Goal: Task Accomplishment & Management: Complete application form

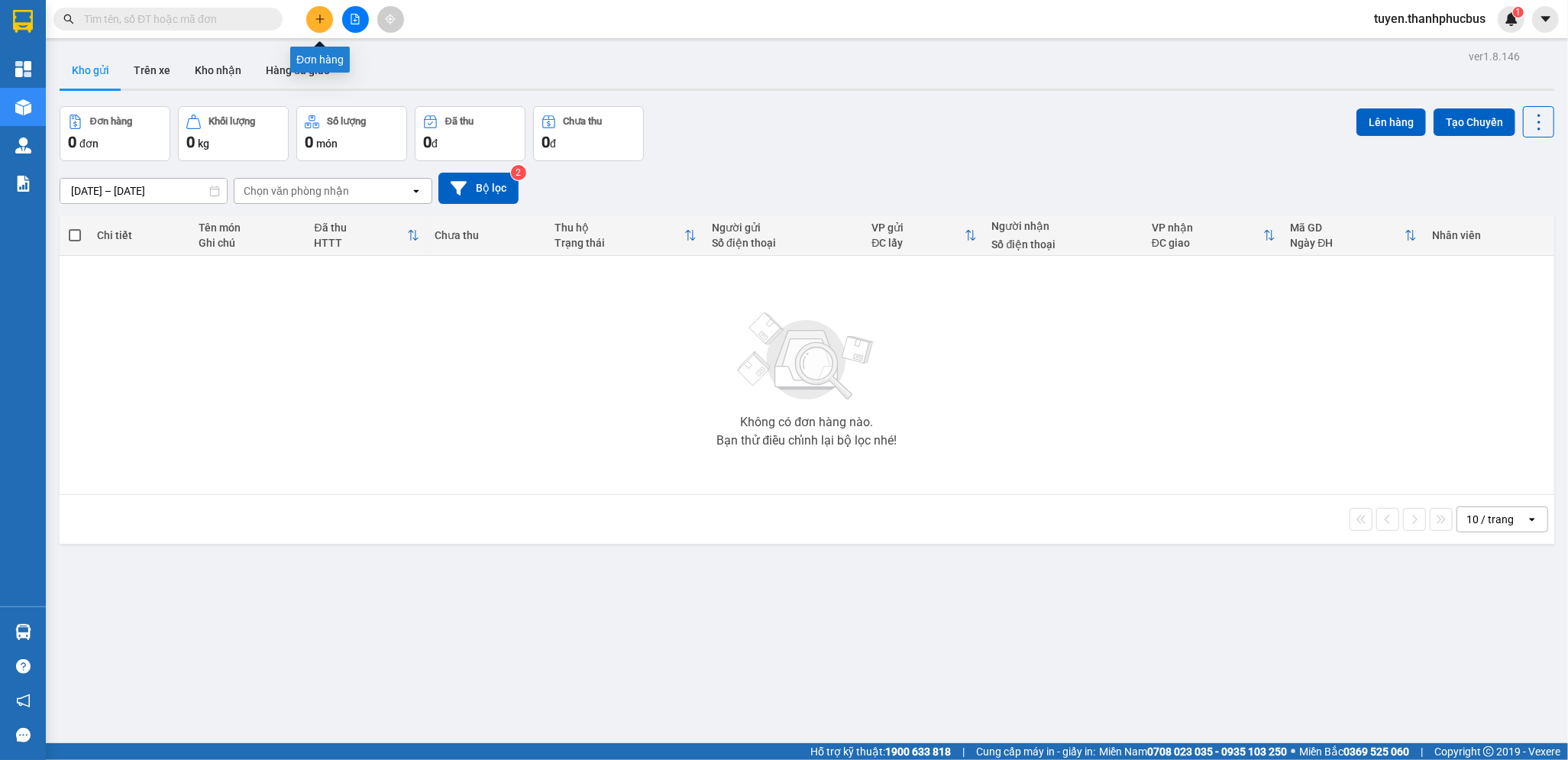
click at [321, 23] on icon "plus" at bounding box center [320, 19] width 10 height 10
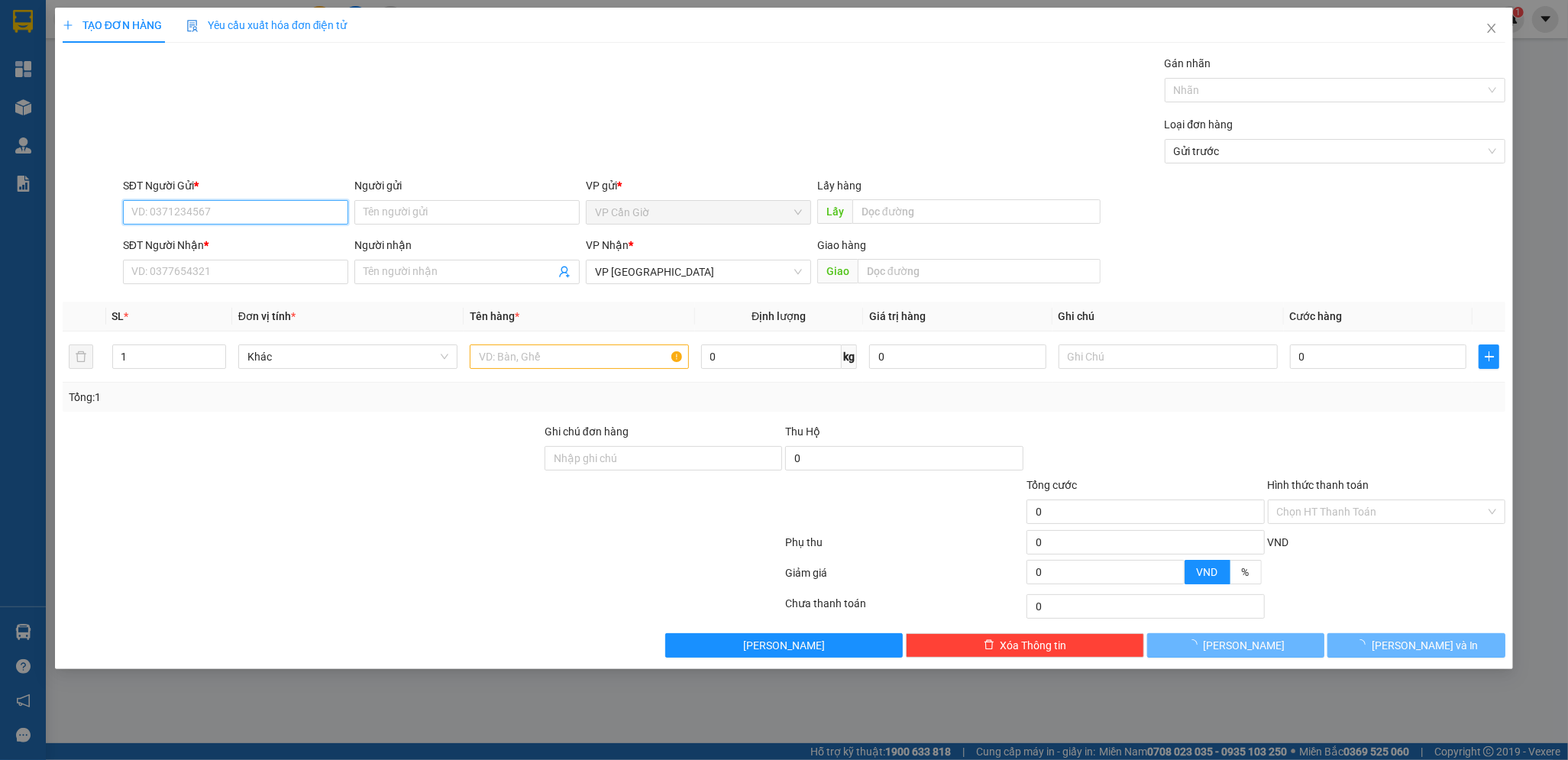
click at [143, 219] on input "SĐT Người Gửi *" at bounding box center [235, 212] width 225 height 24
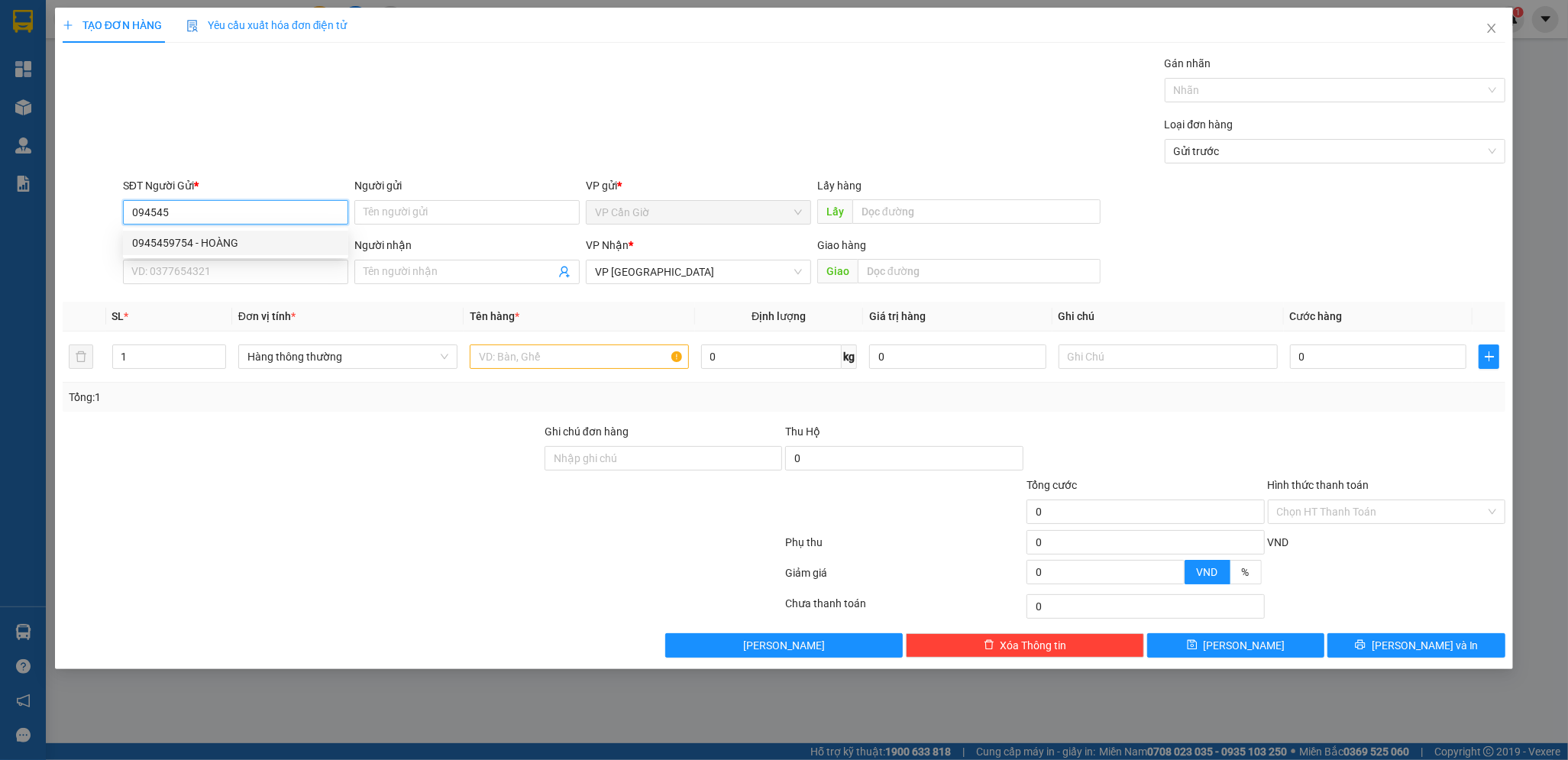
click at [182, 243] on div "0945459754 - HOÀNG" at bounding box center [236, 242] width 207 height 17
type input "0945459754"
type input "HOÀNG"
type input "0945459754"
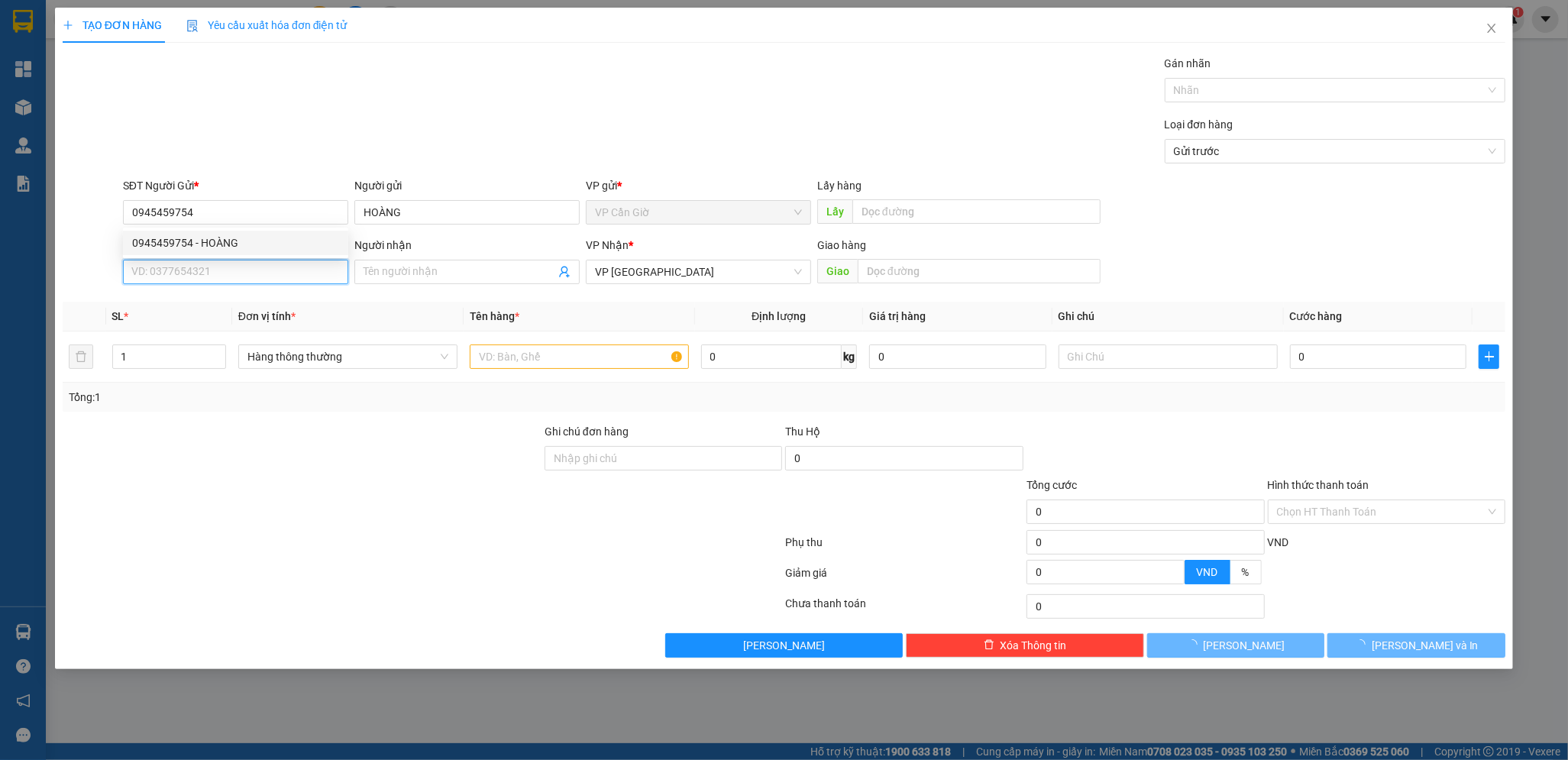
type input "45.000"
click at [191, 280] on input "SĐT Người Nhận *" at bounding box center [235, 272] width 225 height 24
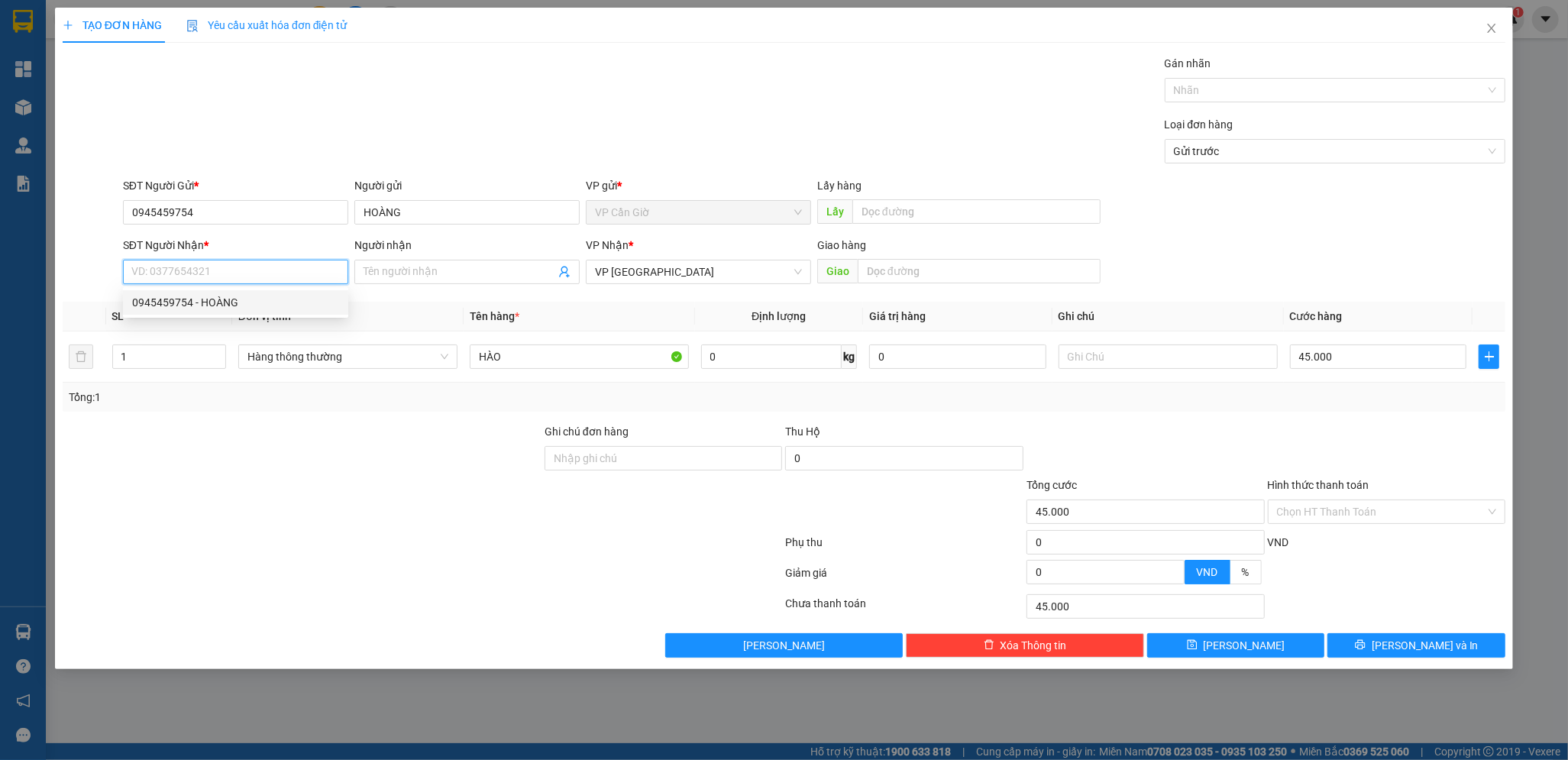
click at [186, 306] on div "0945459754 - HOÀNG" at bounding box center [236, 302] width 207 height 17
type input "0945459754"
type input "HOÀNG"
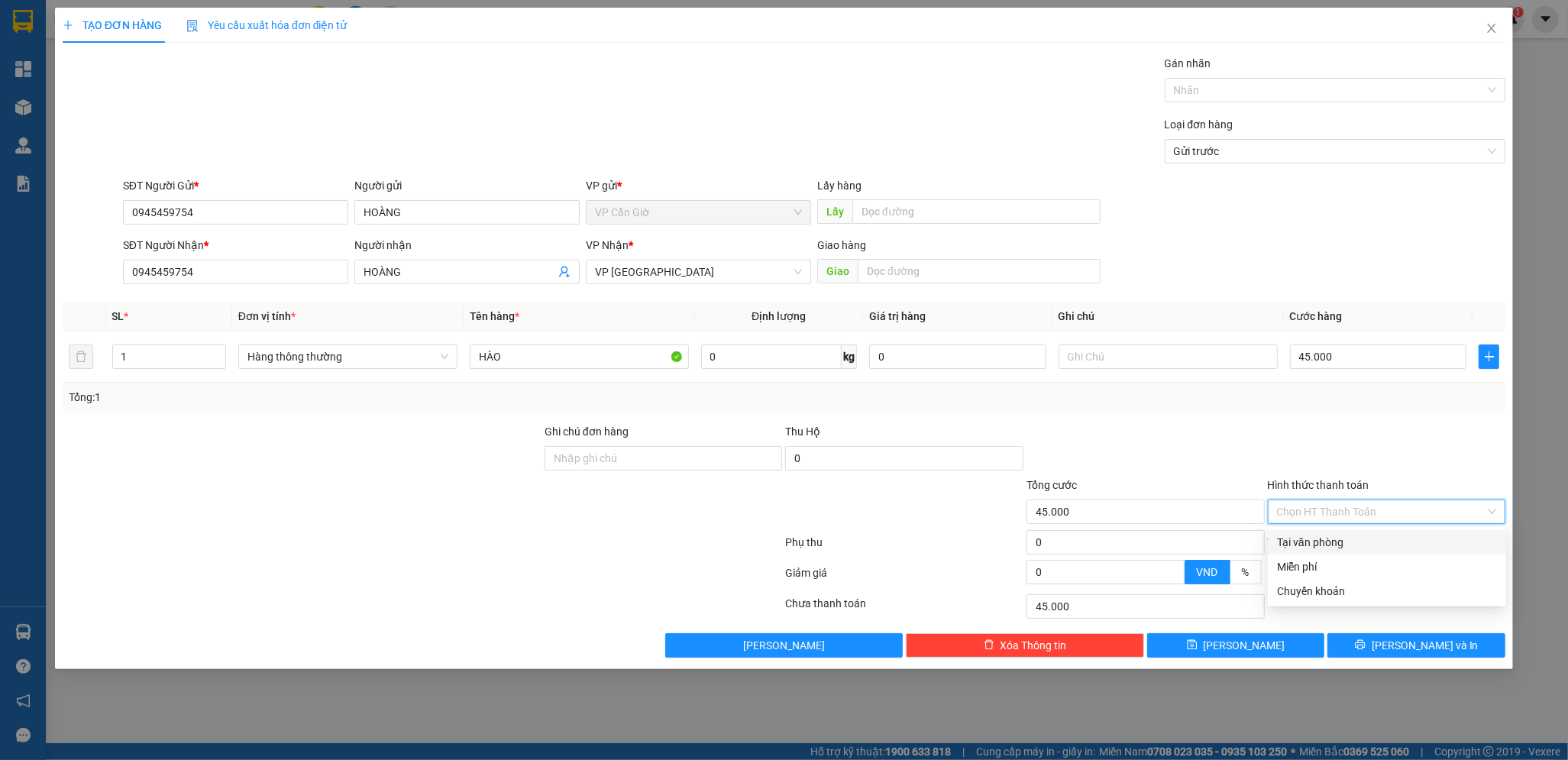
click at [1315, 510] on input "Hình thức thanh toán" at bounding box center [1381, 512] width 209 height 23
drag, startPoint x: 1317, startPoint y: 544, endPoint x: 1426, endPoint y: 662, distance: 160.6
click at [1320, 553] on div "Tại văn phòng" at bounding box center [1386, 542] width 238 height 24
type input "0"
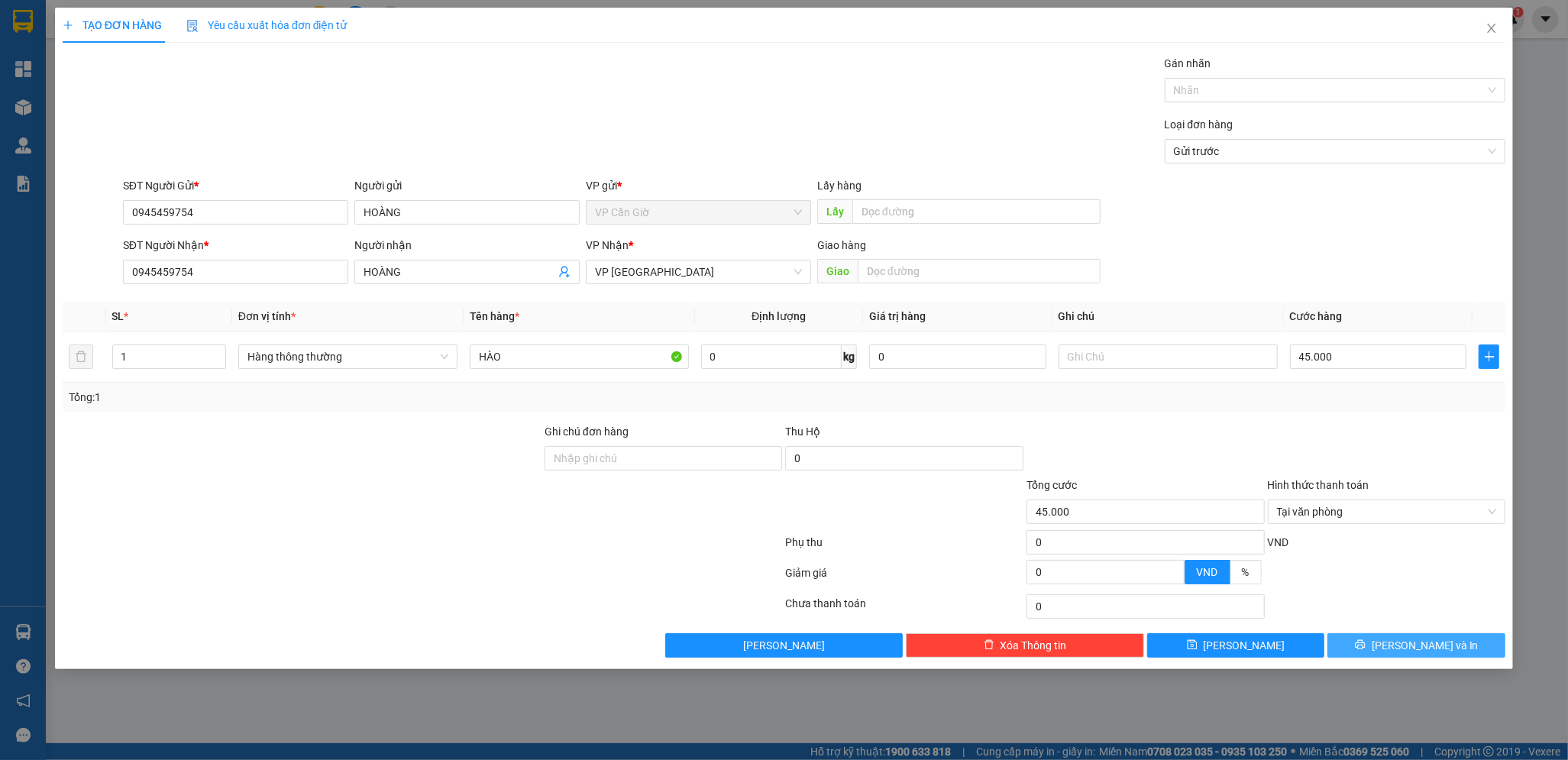
click at [1415, 642] on span "[PERSON_NAME] và In" at bounding box center [1425, 645] width 107 height 17
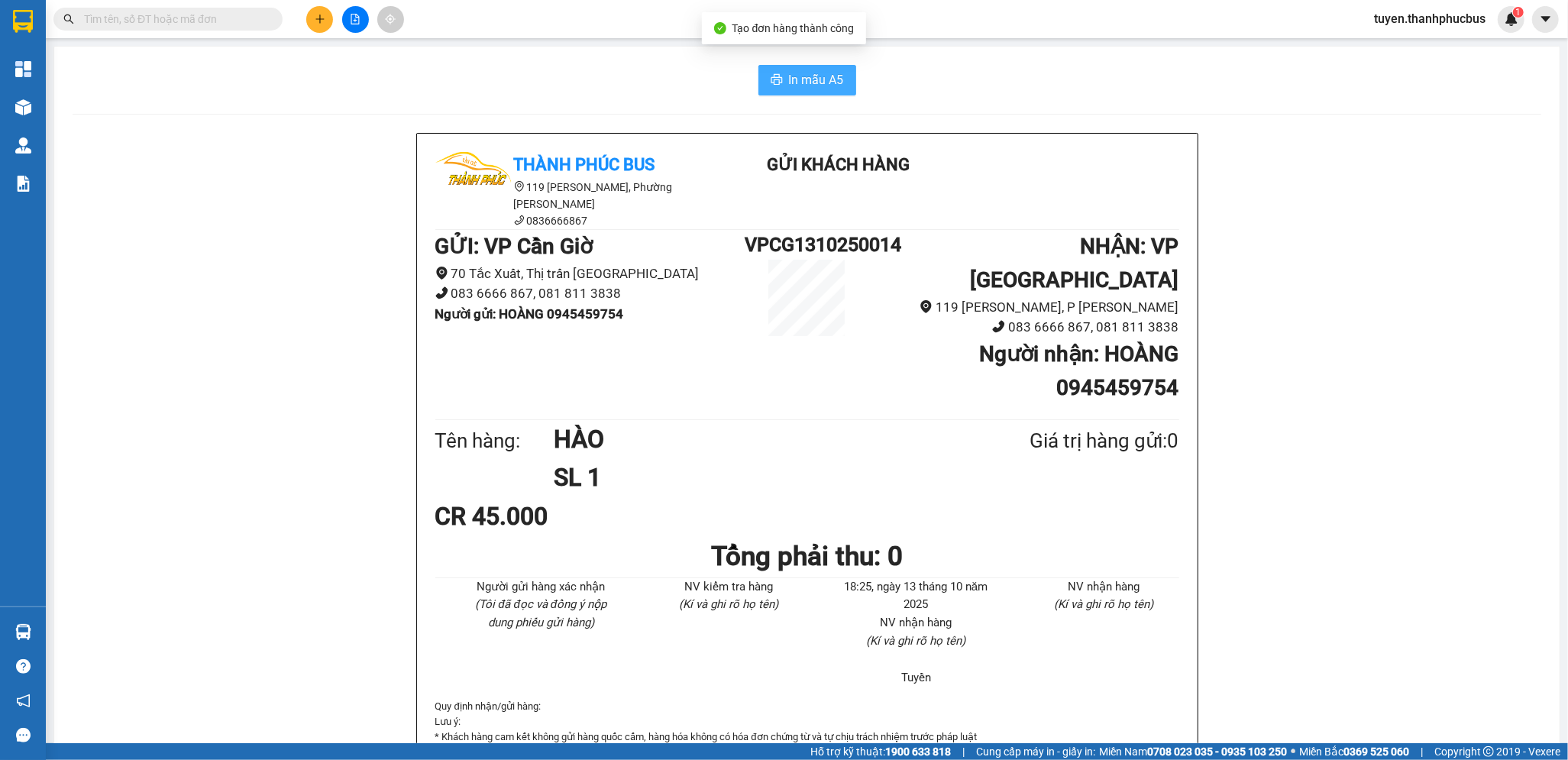
click at [799, 77] on span "In mẫu A5" at bounding box center [816, 80] width 55 height 19
